Goal: Contribute content: Add original content to the website for others to see

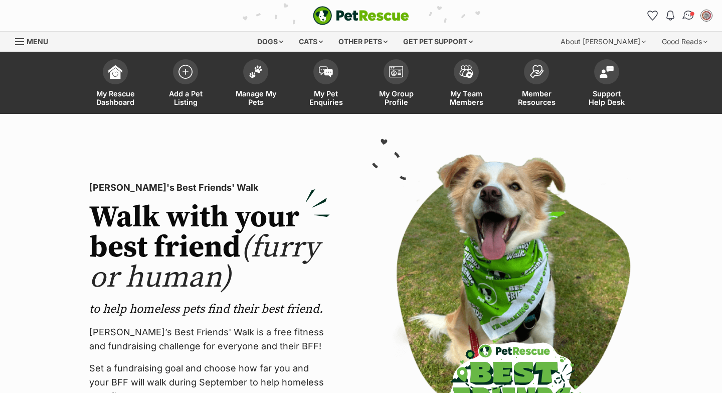
click at [690, 15] on span "Conversations" at bounding box center [692, 13] width 5 height 5
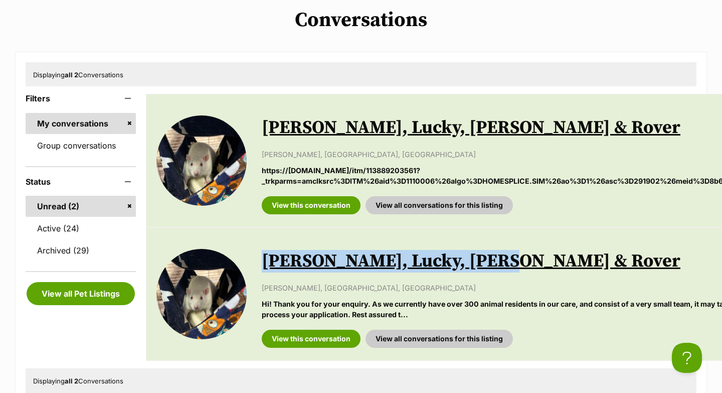
click at [579, 90] on div "Displaying all 2 Conversations Filters My conversations Group conversations Sta…" at bounding box center [361, 231] width 692 height 359
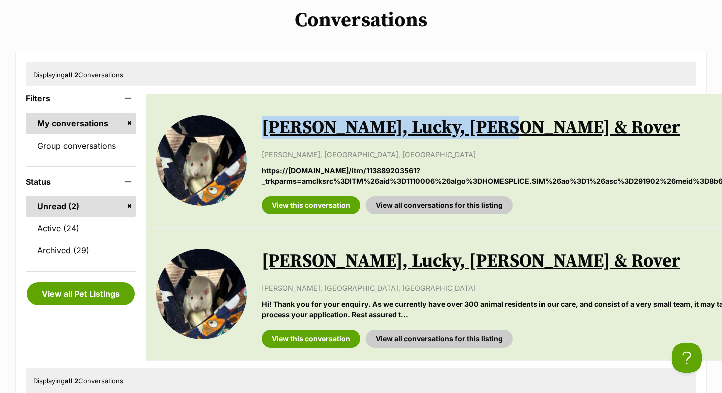
click at [458, 56] on div "Displaying all 2 Conversations Filters My conversations Group conversations Sta…" at bounding box center [361, 231] width 692 height 359
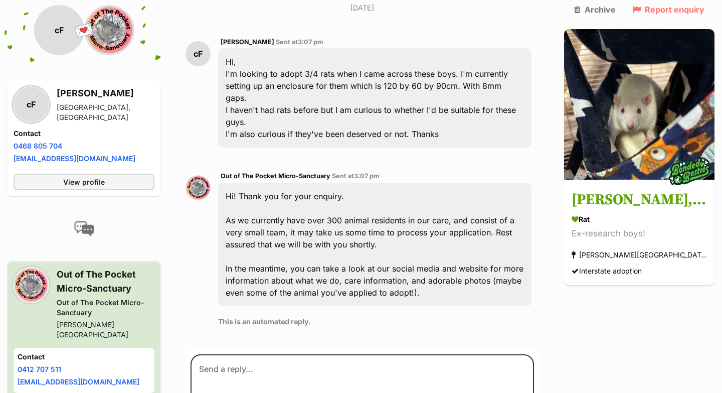
scroll to position [299, 0]
click at [502, 267] on div "Out of The Pocket Micro-Sanctuary Sent at 3:07 pm Hi! Thank you for your enquir…" at bounding box center [374, 251] width 313 height 164
click at [497, 182] on div "Hi! Thank you for your enquiry. As we currently have over 300 animal residents …" at bounding box center [374, 243] width 313 height 123
click at [321, 353] on textarea at bounding box center [363, 383] width 344 height 60
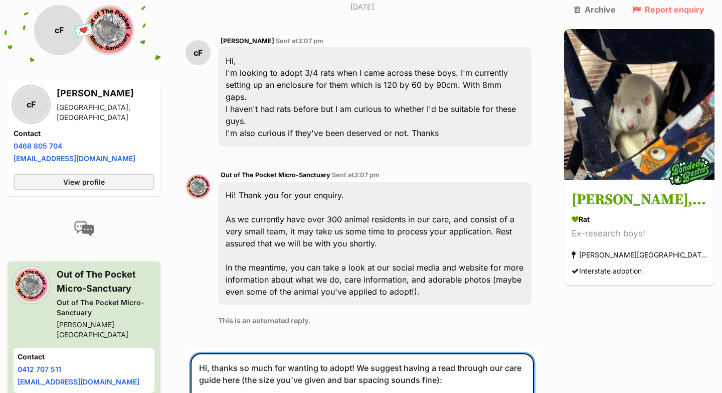
paste textarea "[URL][DOMAIN_NAME]"
click at [220, 355] on textarea "Hi, thanks so much for wanting to adopt! We suggest having a read through our c…" at bounding box center [363, 385] width 344 height 65
click at [245, 353] on textarea "Hi, thanks so much for wanting to adopt! We suggest having a read through our c…" at bounding box center [363, 385] width 344 height 65
click at [242, 353] on textarea "Hi, thanks so much for wanting to adopt! We suggest having a read through our c…" at bounding box center [363, 385] width 344 height 65
click at [506, 353] on textarea "Hi, thanks so much for wanting to adopt! We suggest having a read through our c…" at bounding box center [363, 391] width 344 height 77
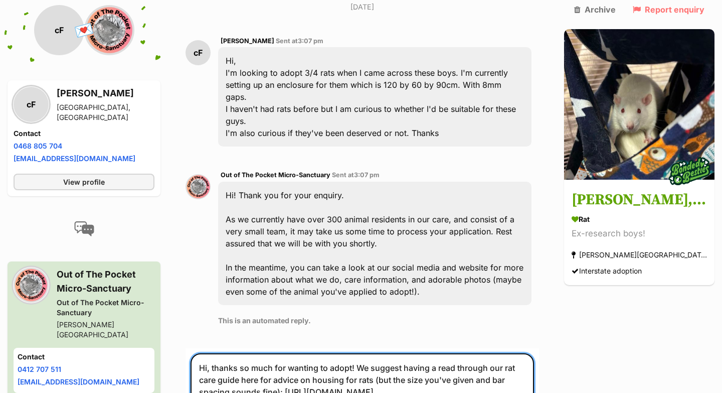
click at [371, 353] on textarea "Hi, thanks so much for wanting to adopt! We suggest having a read through our r…" at bounding box center [363, 391] width 344 height 77
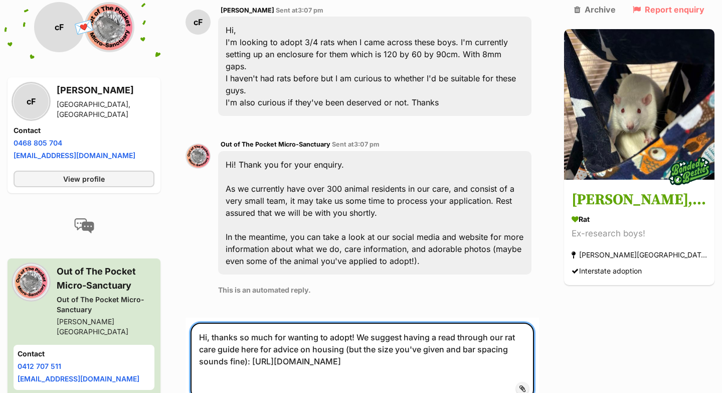
scroll to position [335, 0]
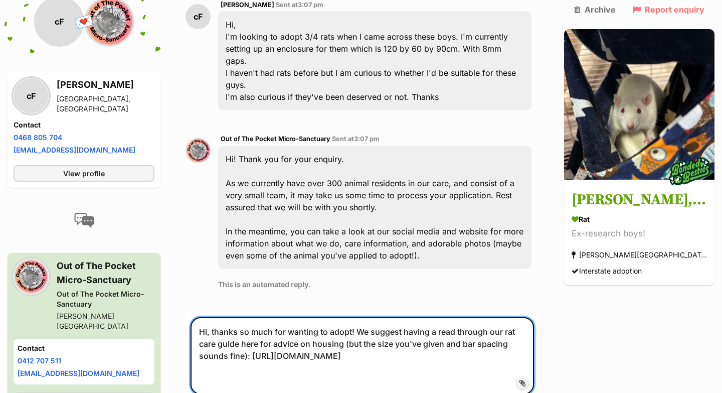
type textarea "Hi, thanks so much for wanting to adopt! We suggest having a read through our r…"
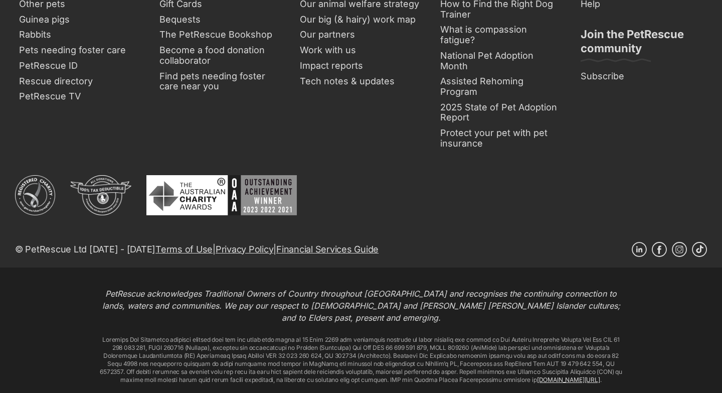
scroll to position [2649, 0]
type textarea "Looks great :)"
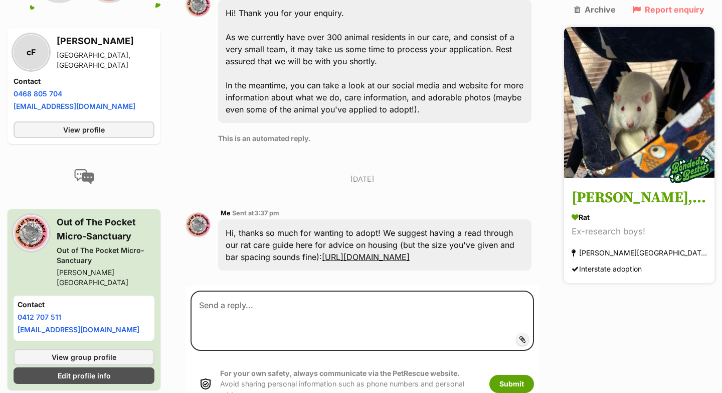
scroll to position [497, 0]
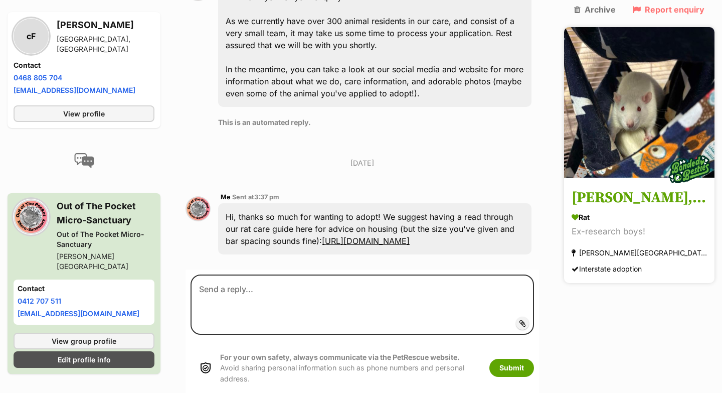
click at [604, 115] on img at bounding box center [639, 102] width 150 height 150
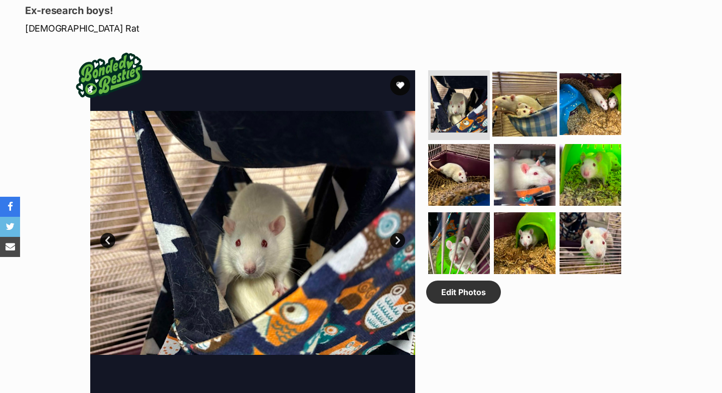
click at [536, 98] on img at bounding box center [524, 103] width 65 height 65
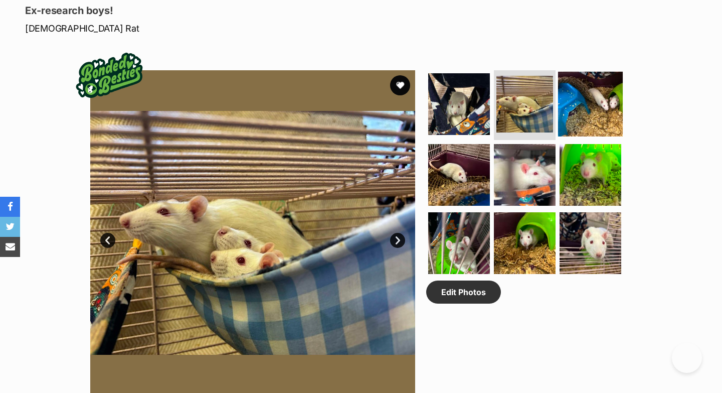
click at [587, 91] on img at bounding box center [590, 103] width 65 height 65
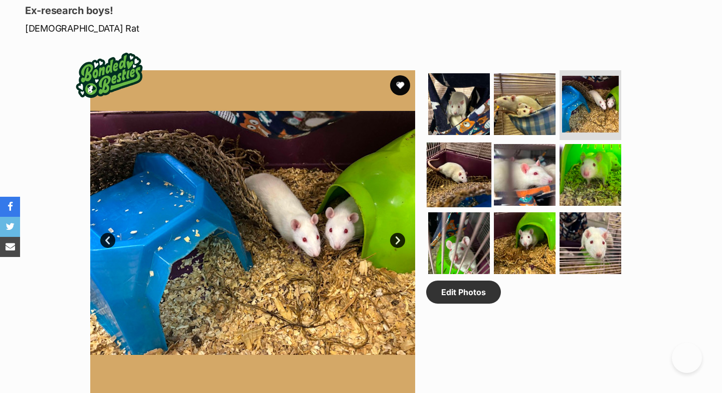
click at [477, 142] on img at bounding box center [459, 174] width 65 height 65
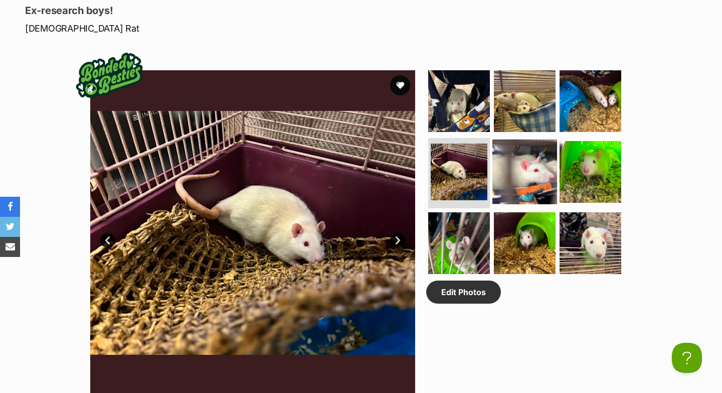
click at [522, 149] on img at bounding box center [524, 171] width 65 height 65
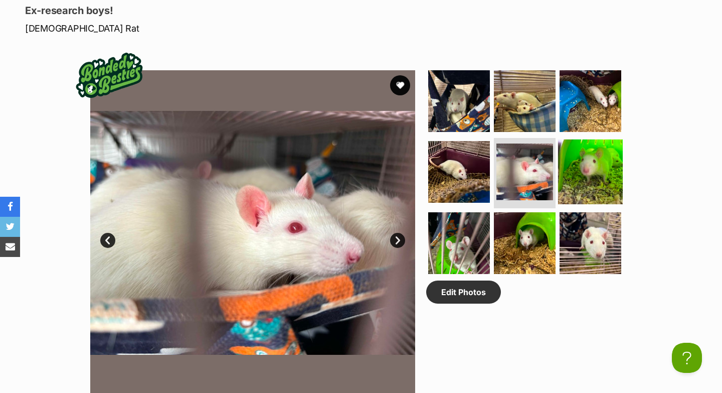
click at [588, 159] on img at bounding box center [590, 171] width 65 height 65
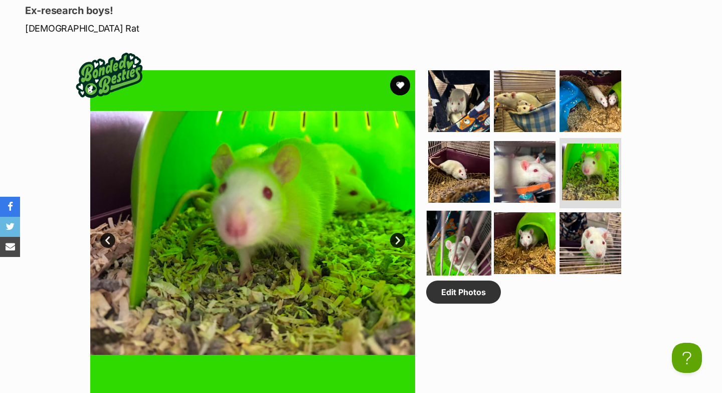
click at [459, 223] on img at bounding box center [459, 243] width 65 height 65
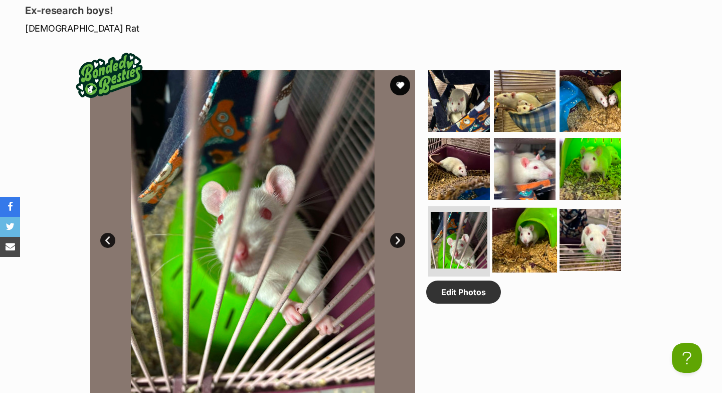
click at [517, 234] on img at bounding box center [524, 240] width 65 height 65
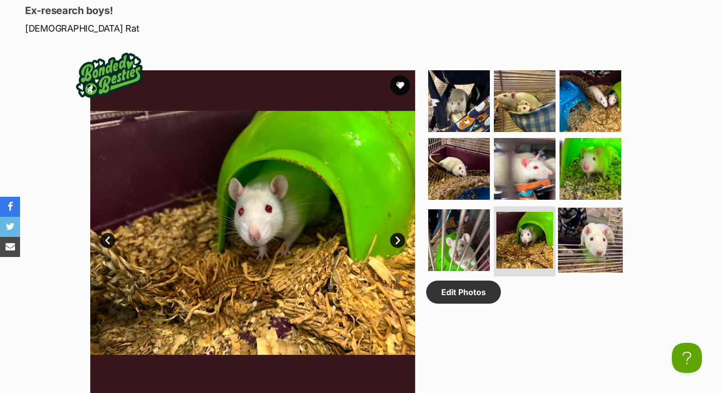
click at [573, 237] on img at bounding box center [590, 240] width 65 height 65
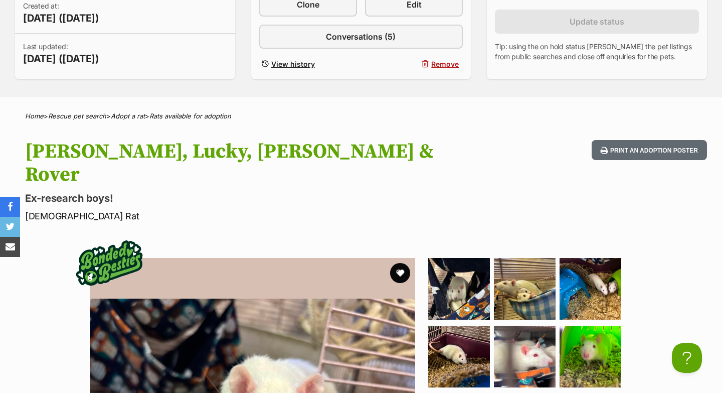
scroll to position [228, 0]
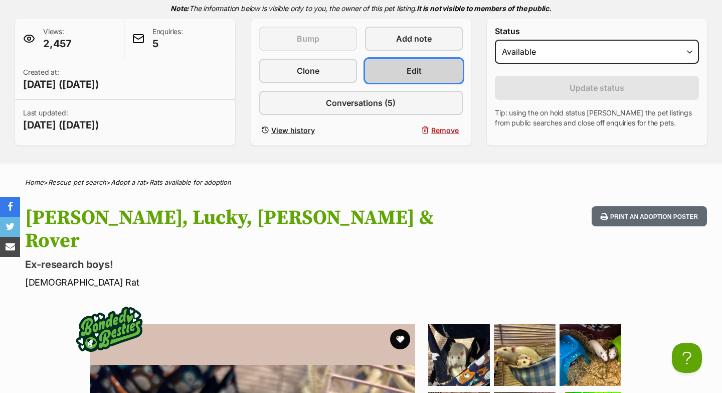
click at [447, 74] on link "Edit" at bounding box center [414, 71] width 98 height 24
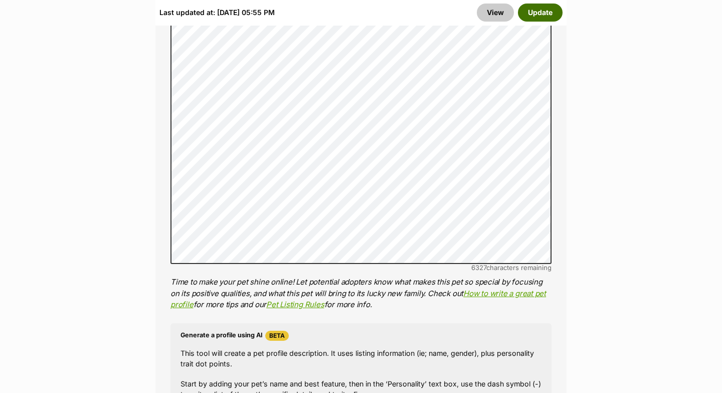
click at [542, 19] on button "Update" at bounding box center [540, 13] width 45 height 18
